Goal: Information Seeking & Learning: Learn about a topic

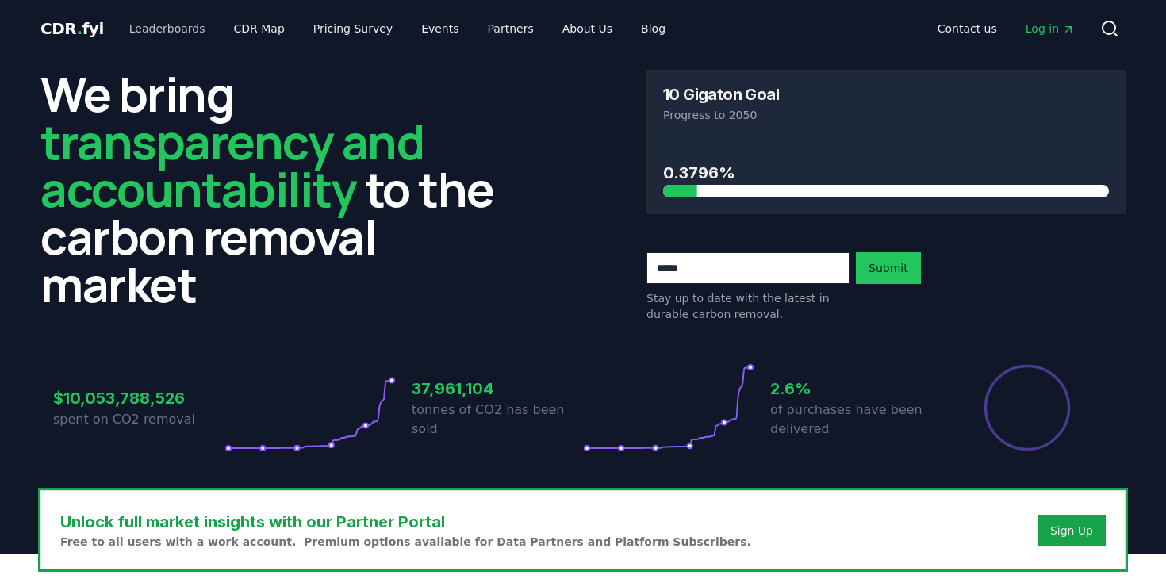
click at [167, 30] on link "Leaderboards" at bounding box center [168, 28] width 102 height 29
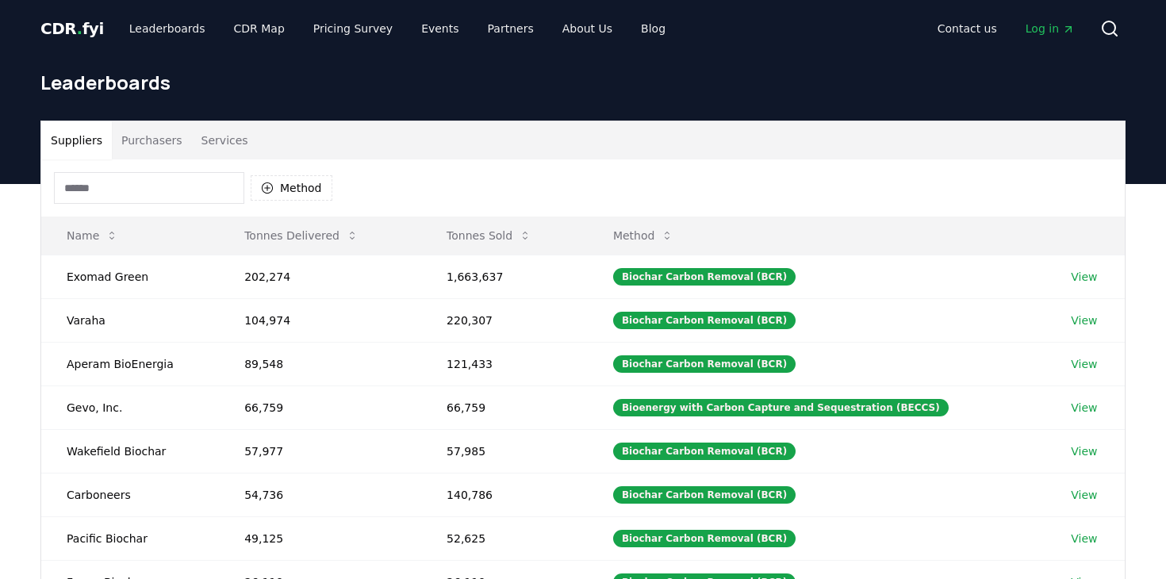
click at [155, 142] on button "Purchasers" at bounding box center [152, 140] width 80 height 38
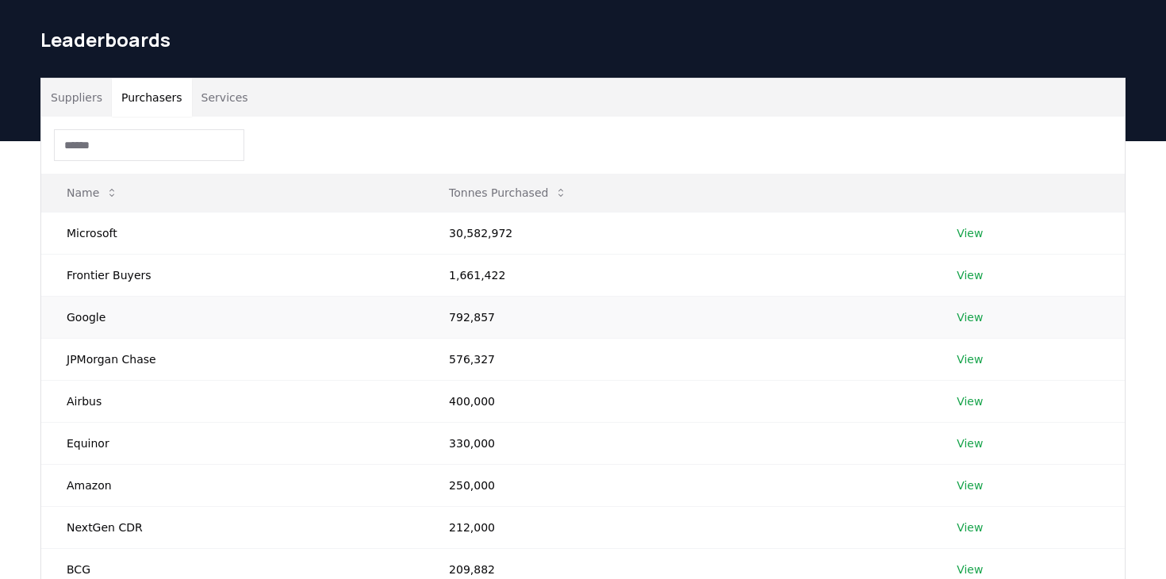
scroll to position [44, 0]
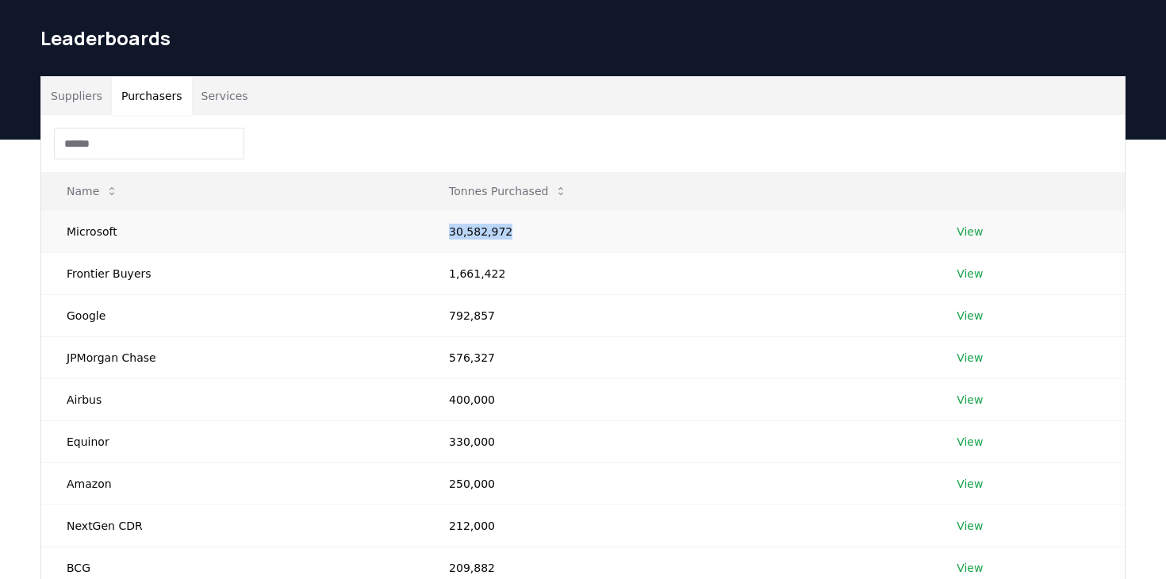
drag, startPoint x: 440, startPoint y: 229, endPoint x: 526, endPoint y: 228, distance: 85.6
click at [526, 228] on td "30,582,972" at bounding box center [677, 231] width 508 height 42
click at [125, 285] on td "Frontier Buyers" at bounding box center [232, 273] width 382 height 42
drag, startPoint x: 136, startPoint y: 276, endPoint x: 90, endPoint y: 276, distance: 46.0
click at [90, 276] on td "Frontier Buyers" at bounding box center [232, 273] width 382 height 42
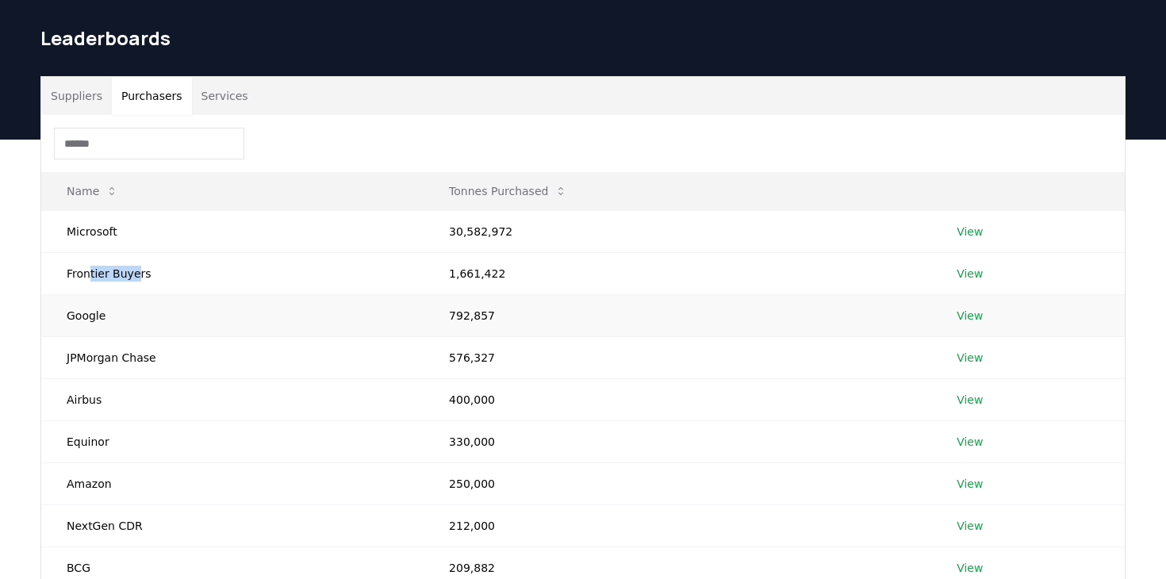
scroll to position [62, 0]
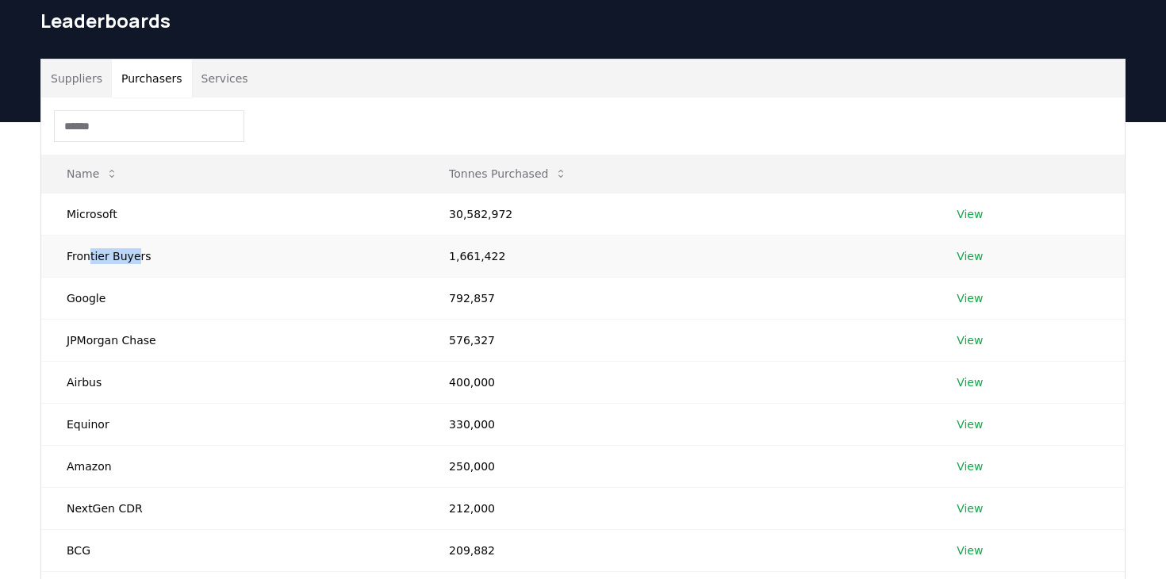
click at [94, 263] on td "Frontier Buyers" at bounding box center [232, 256] width 382 height 42
drag, startPoint x: 71, startPoint y: 257, endPoint x: 144, endPoint y: 257, distance: 72.2
click at [144, 257] on td "Frontier Buyers" at bounding box center [232, 256] width 382 height 42
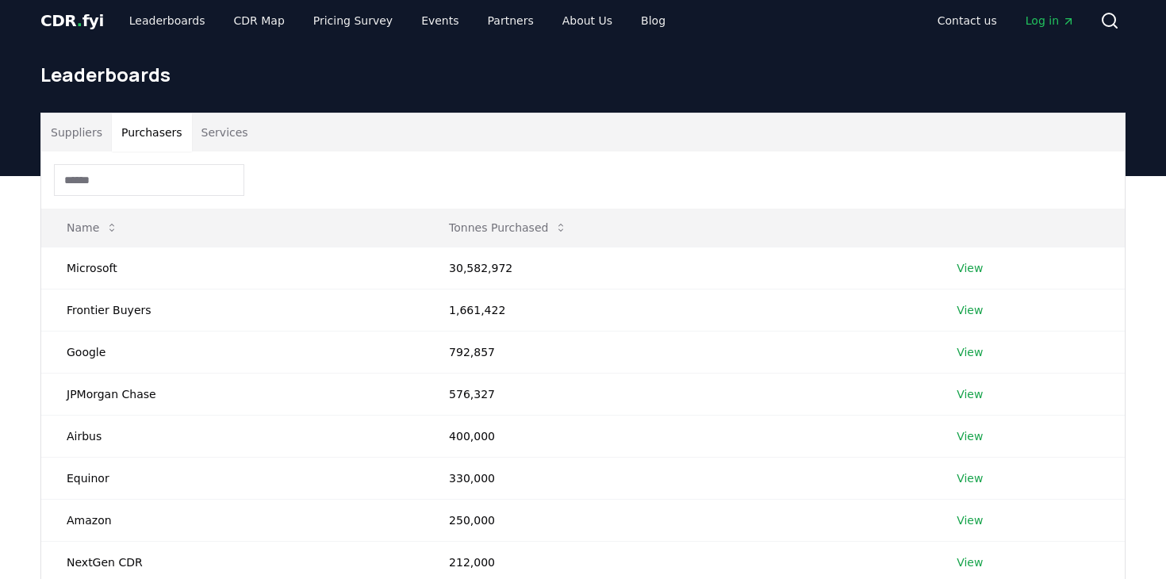
scroll to position [1, 0]
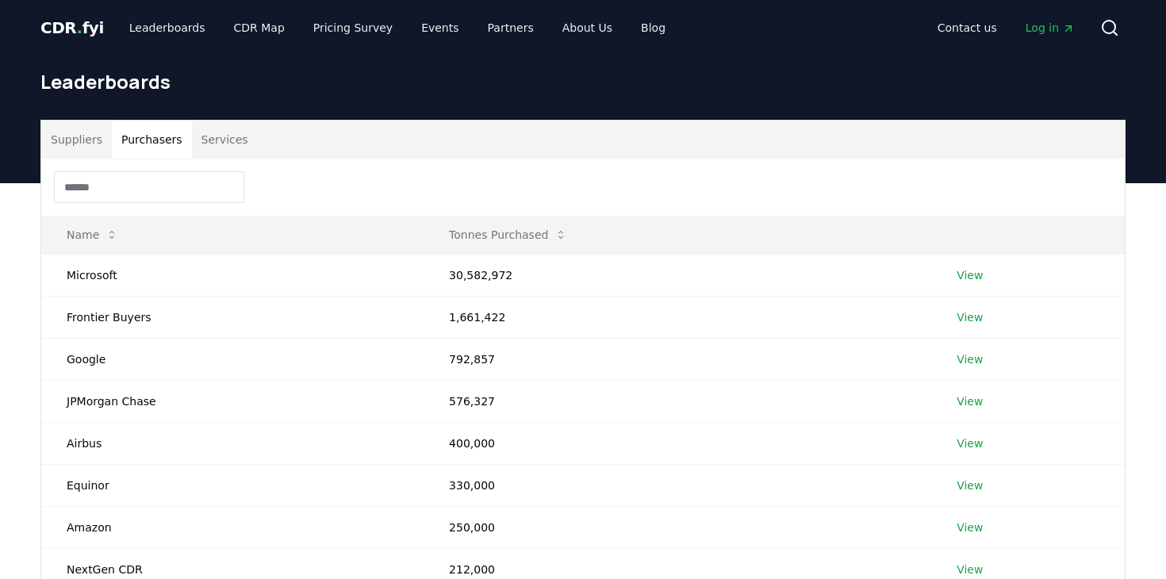
click at [94, 141] on button "Suppliers" at bounding box center [76, 140] width 71 height 38
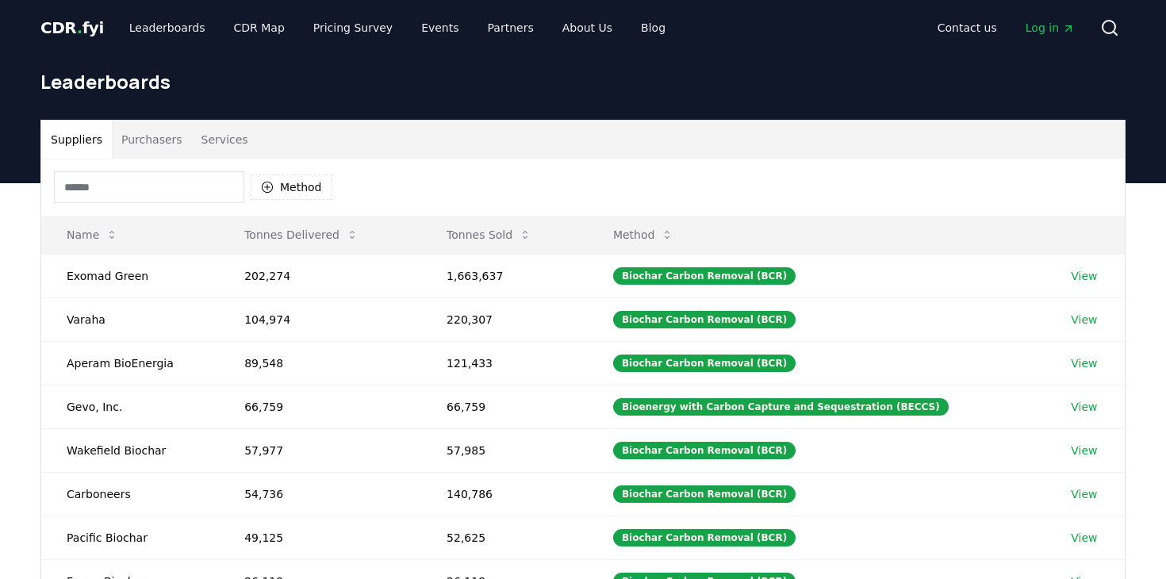
click at [209, 126] on button "Services" at bounding box center [225, 140] width 66 height 38
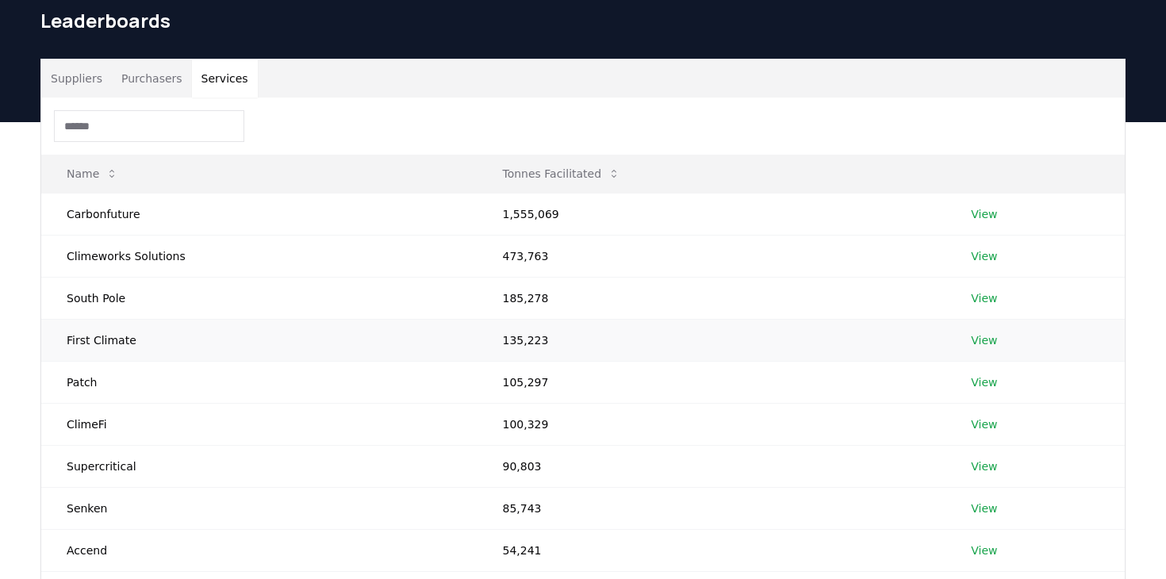
scroll to position [63, 0]
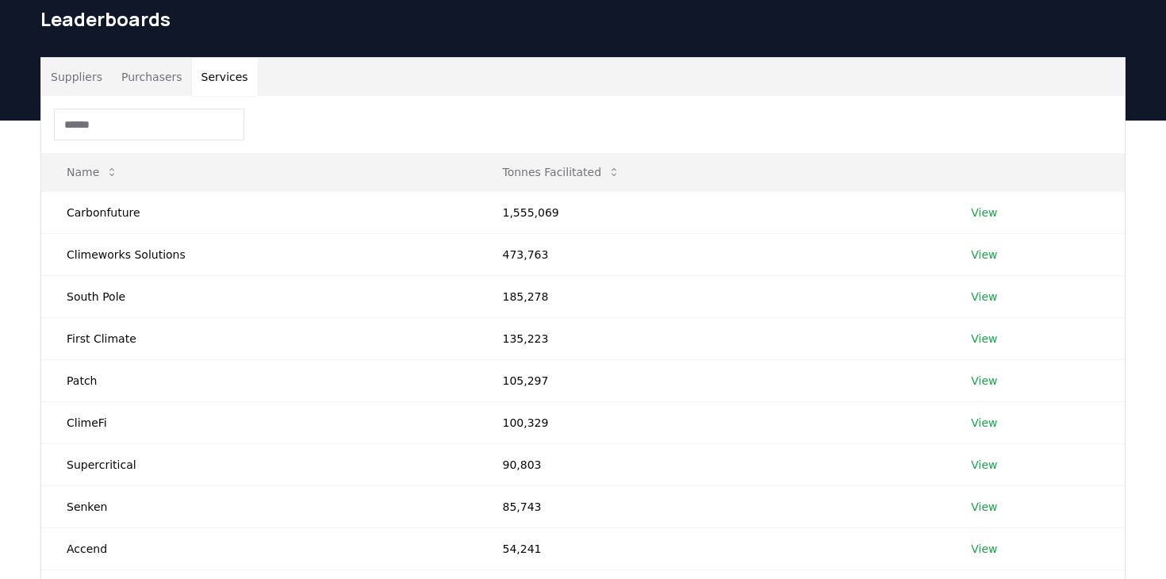
click at [71, 88] on button "Suppliers" at bounding box center [76, 77] width 71 height 38
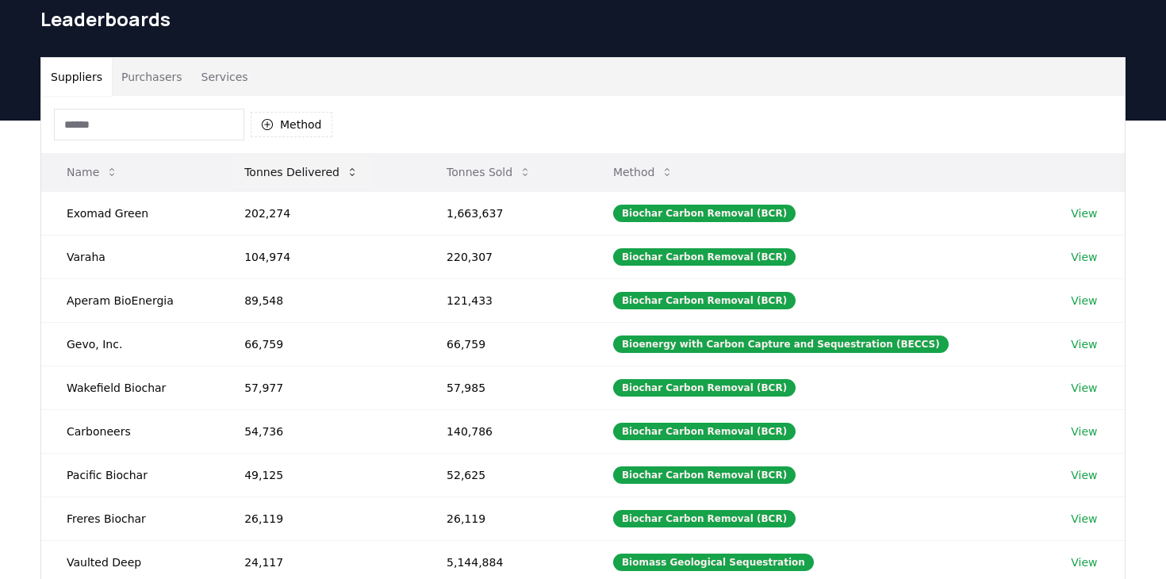
click at [335, 171] on button "Tonnes Delivered" at bounding box center [302, 172] width 140 height 32
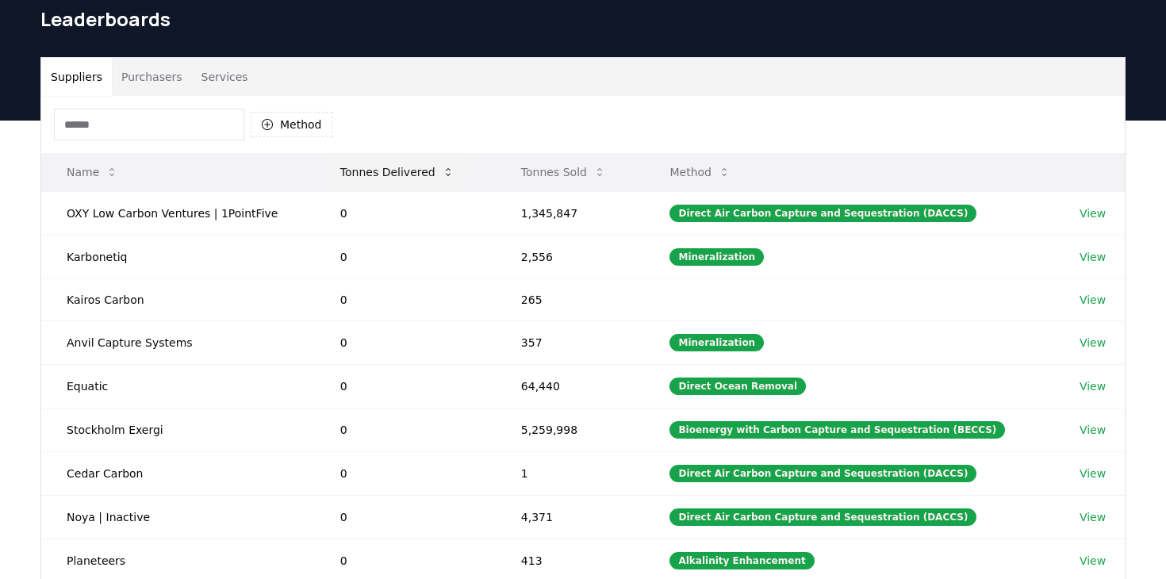
click at [370, 175] on button "Tonnes Delivered" at bounding box center [398, 172] width 140 height 32
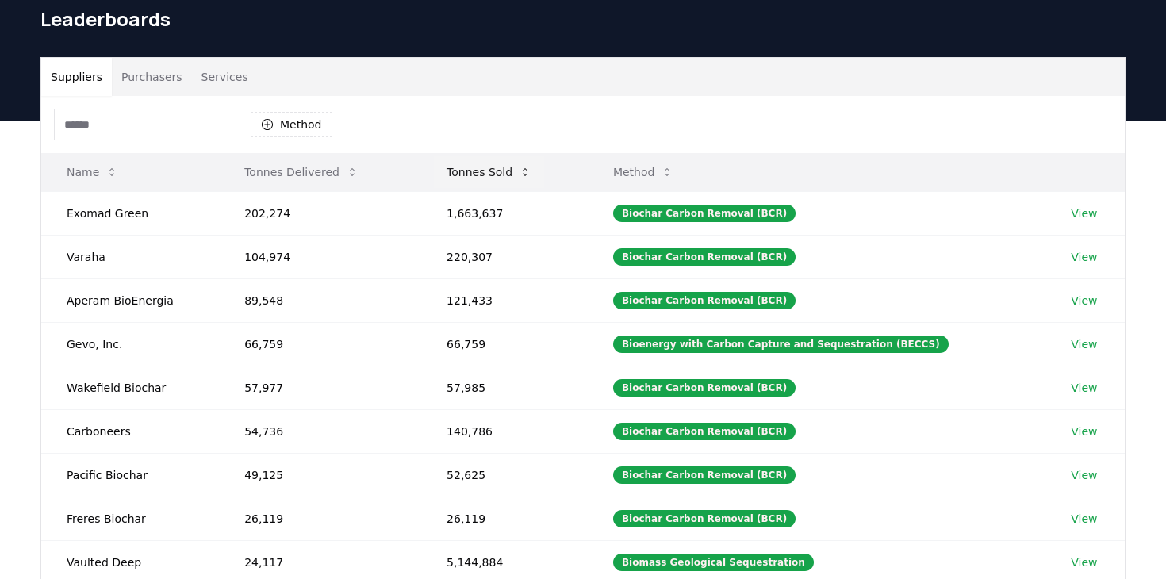
click at [488, 174] on button "Tonnes Sold" at bounding box center [489, 172] width 110 height 32
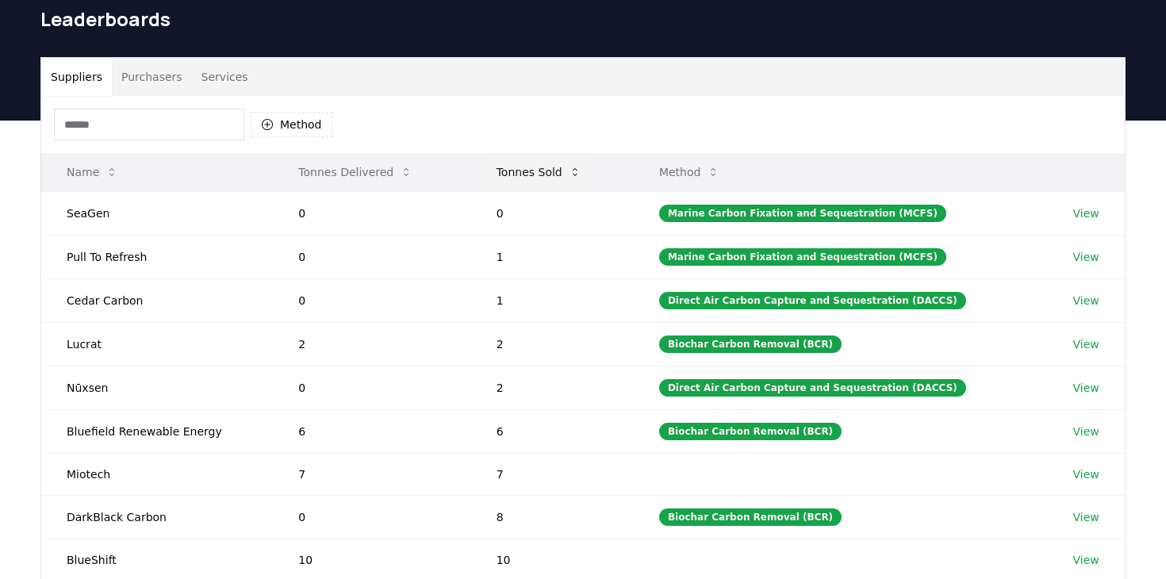
click at [511, 181] on button "Tonnes Sold" at bounding box center [539, 172] width 110 height 32
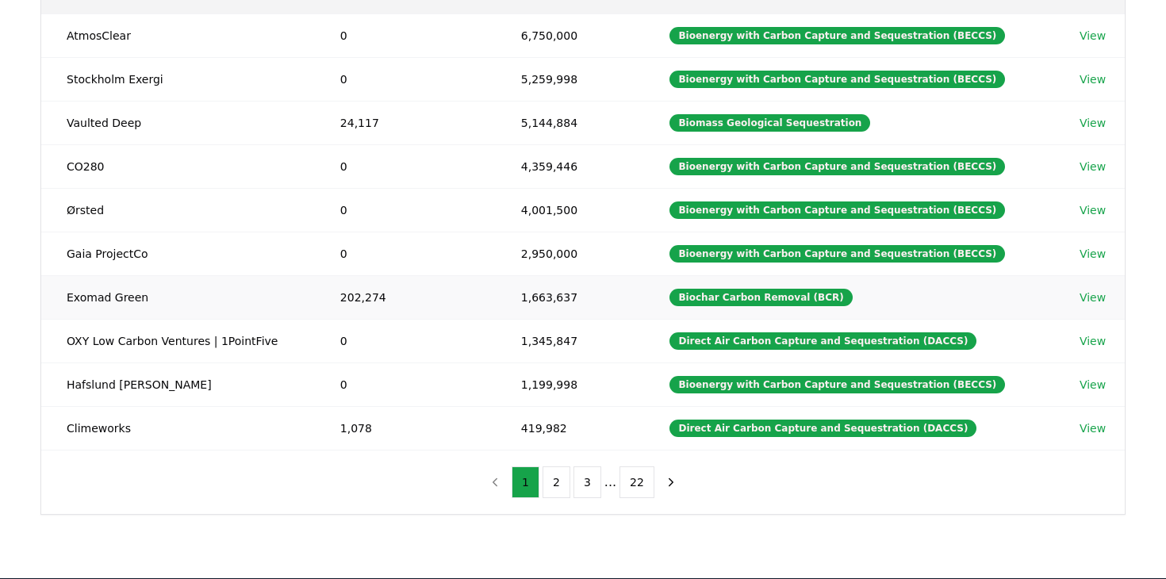
scroll to position [250, 0]
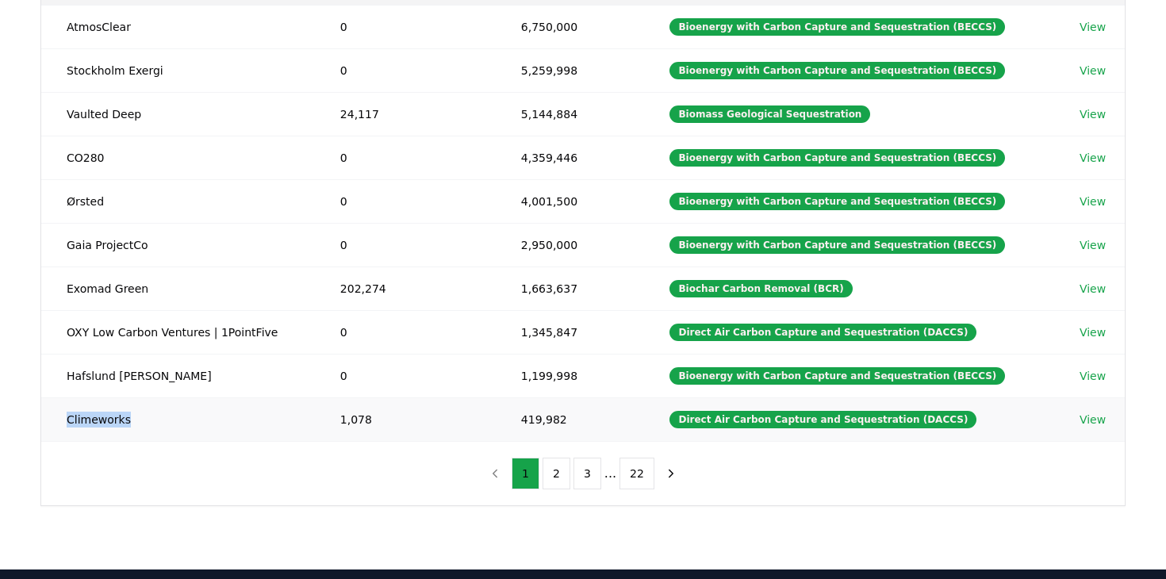
drag, startPoint x: 130, startPoint y: 423, endPoint x: 63, endPoint y: 422, distance: 66.6
click at [63, 422] on td "Climeworks" at bounding box center [178, 419] width 274 height 44
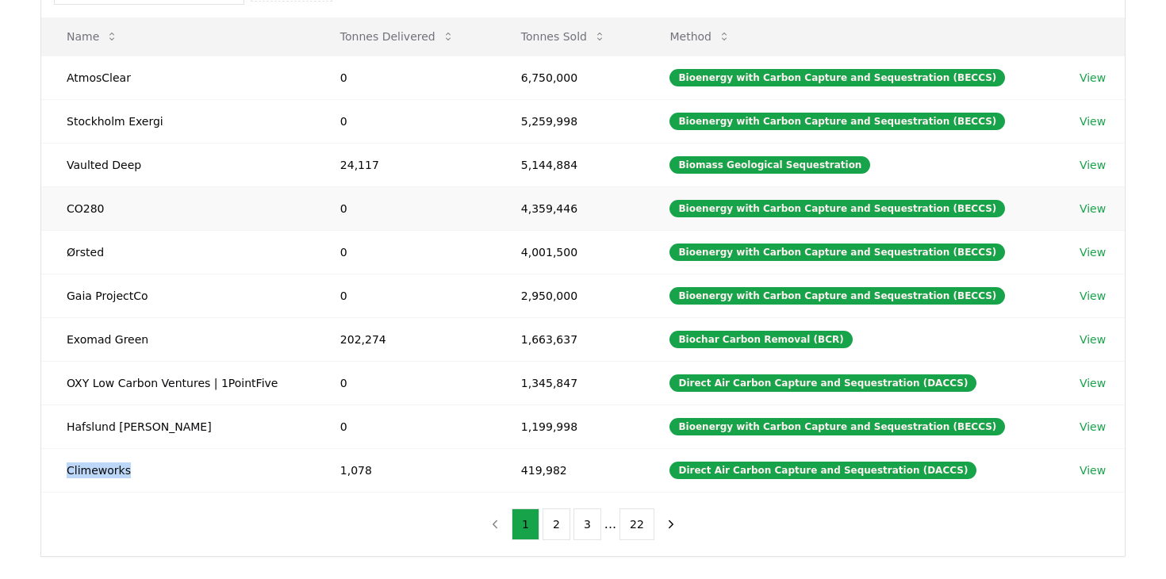
scroll to position [209, 0]
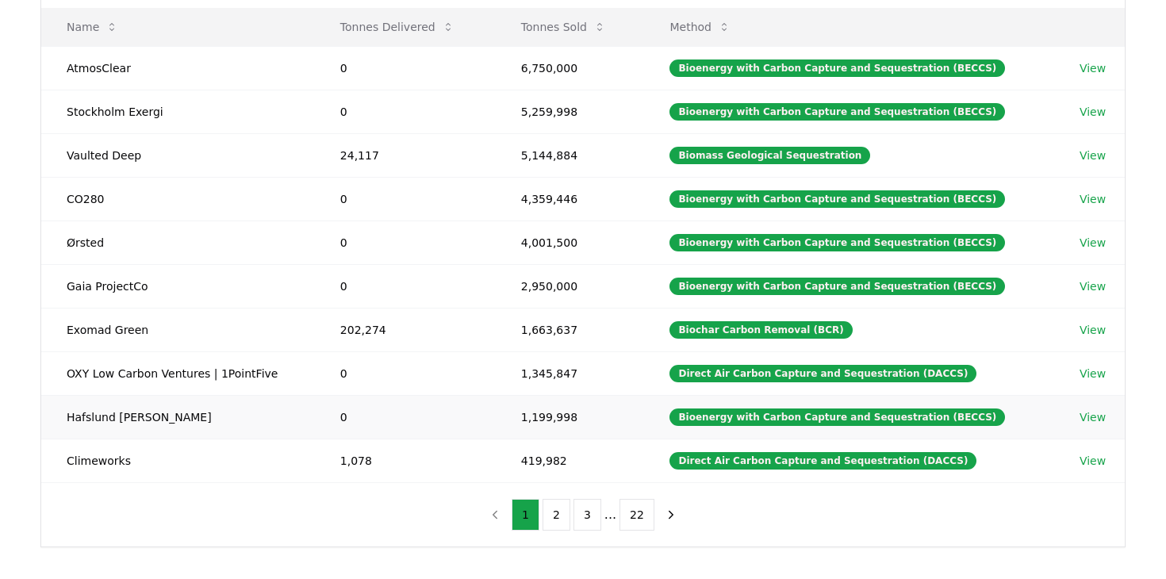
click at [134, 416] on td "Hafslund [PERSON_NAME]" at bounding box center [178, 417] width 274 height 44
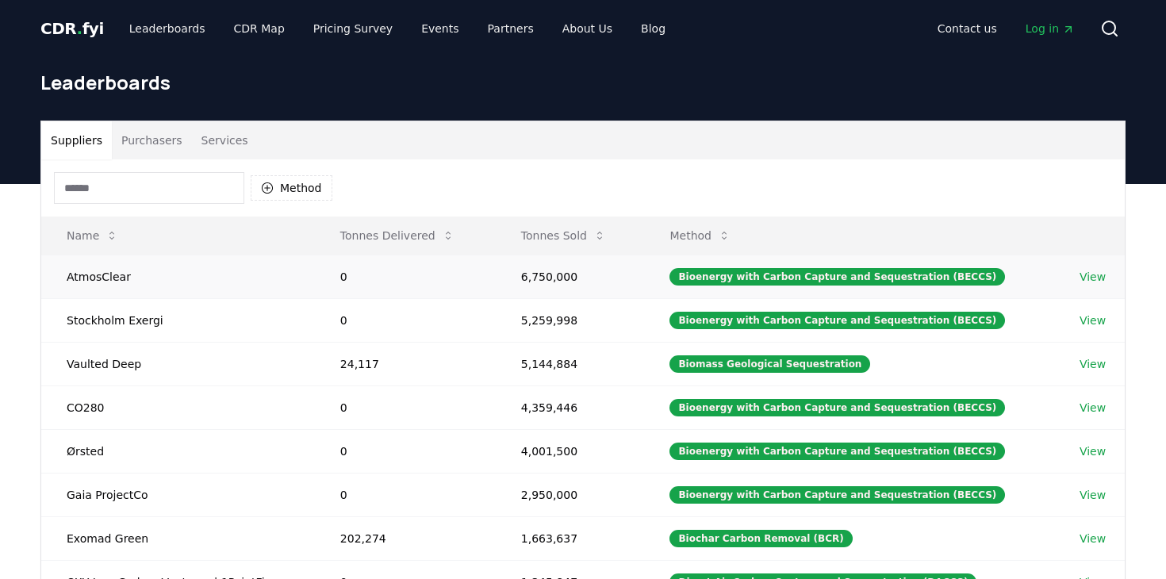
scroll to position [0, 0]
click at [78, 32] on span "CDR . fyi" at bounding box center [71, 28] width 63 height 19
